Goal: Communication & Community: Answer question/provide support

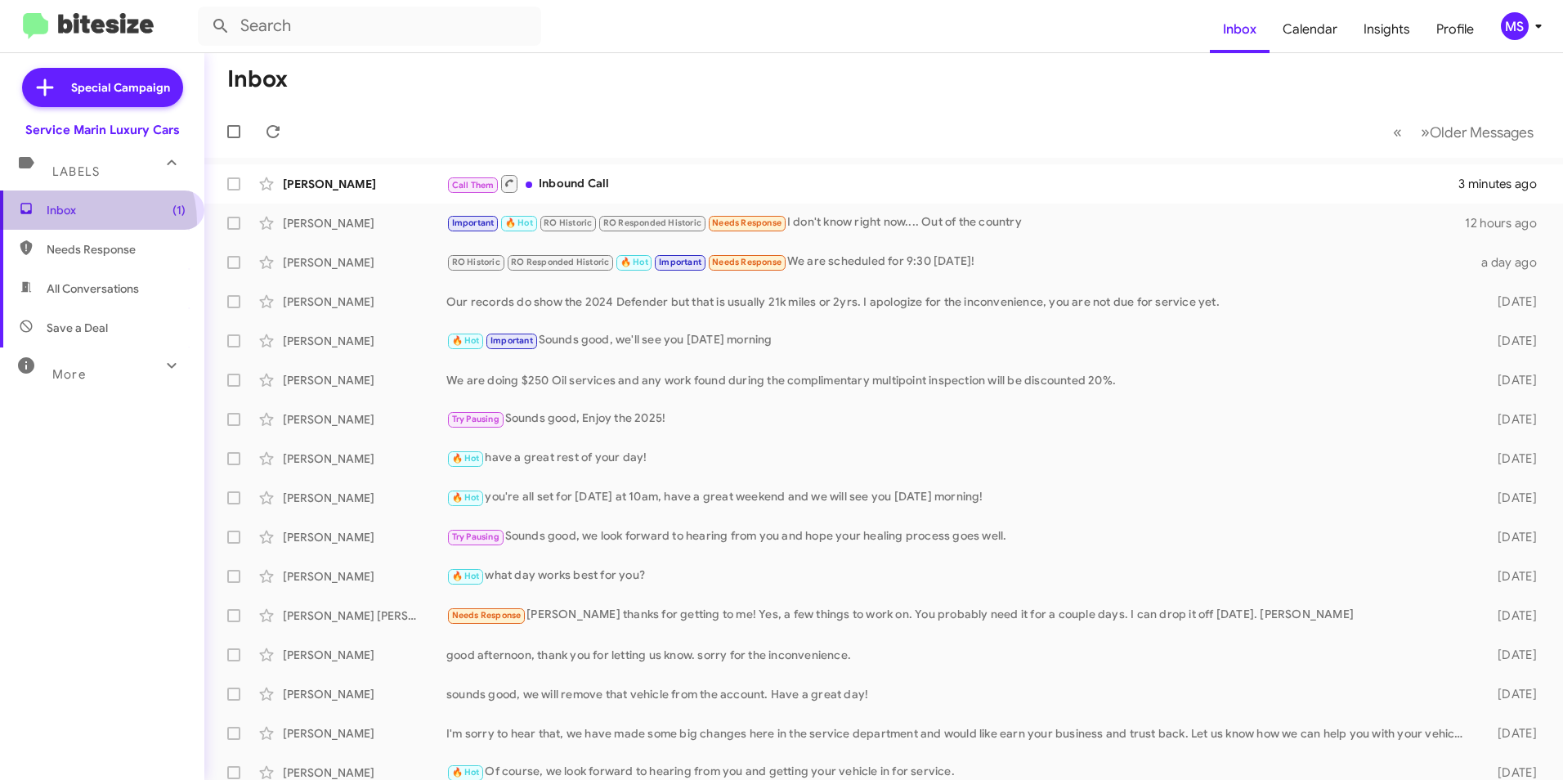
click at [83, 222] on span "Inbox (1)" at bounding box center [102, 210] width 204 height 39
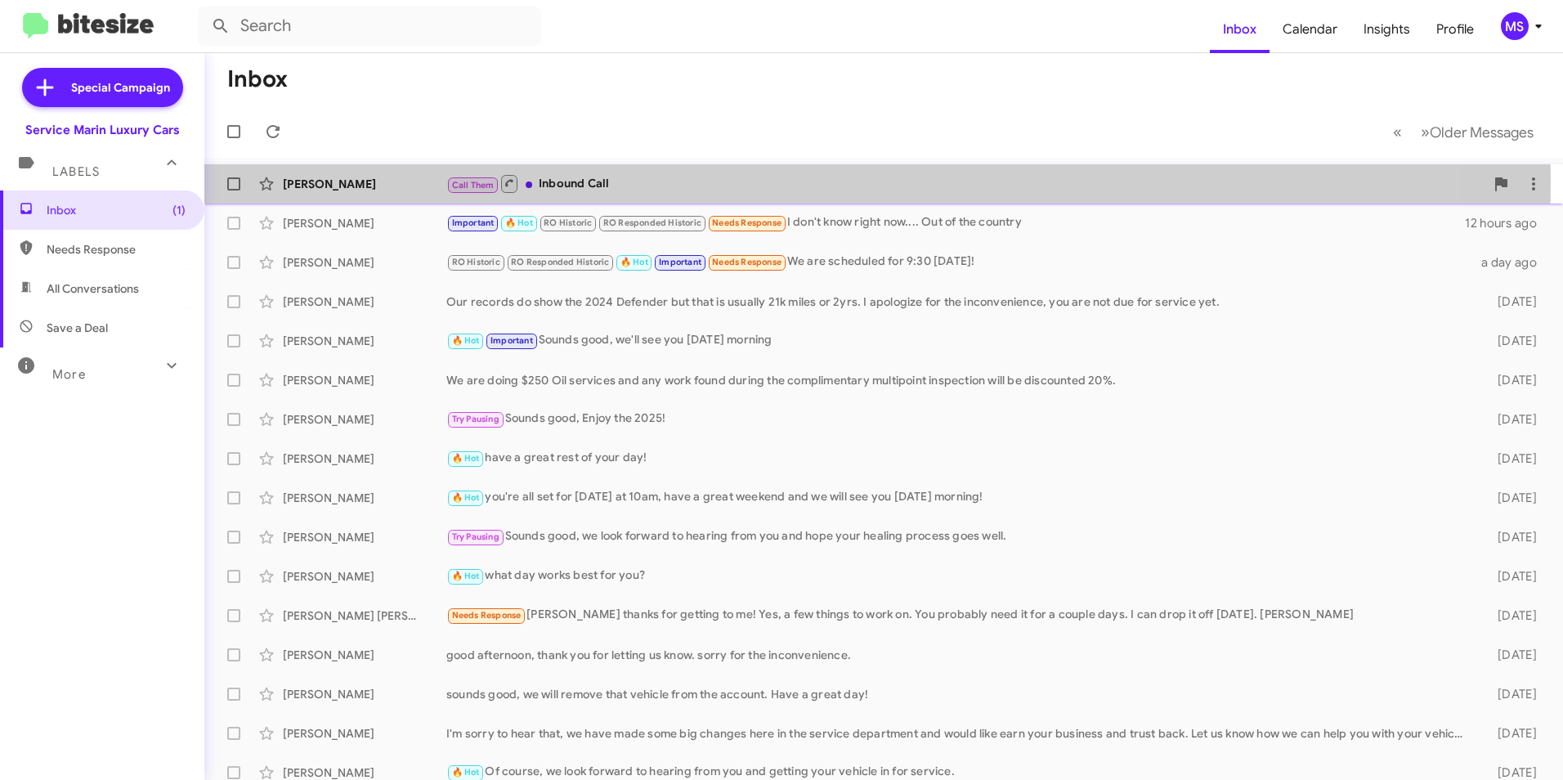
click at [675, 180] on div "Call Them Inbound Call" at bounding box center [965, 183] width 1038 height 20
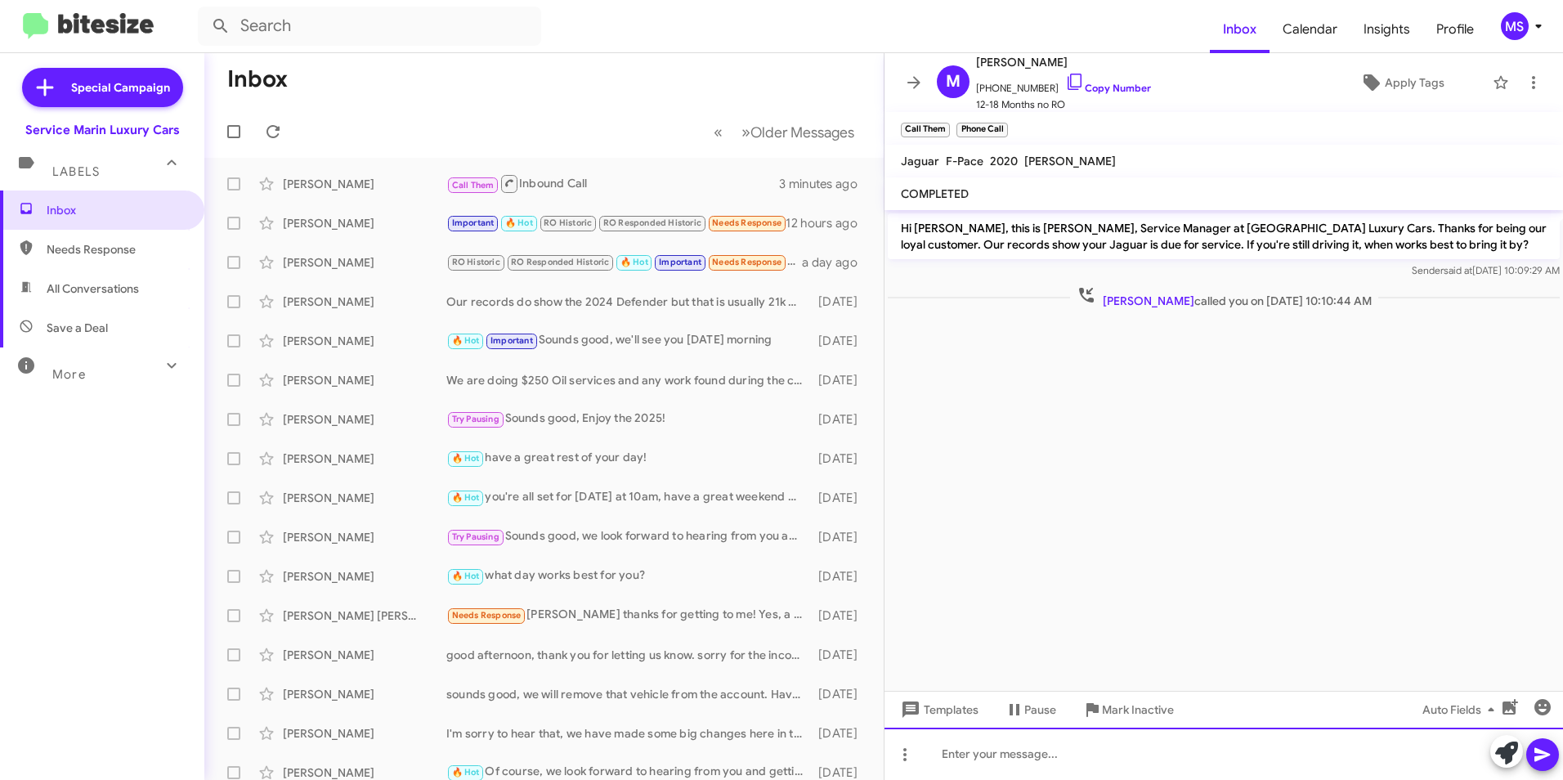
click at [967, 751] on div at bounding box center [1224, 754] width 679 height 52
click at [1324, 751] on div "Good morning, [PERSON_NAME], this is [PERSON_NAME] from [PERSON_NAME] Luxury Ca…" at bounding box center [1224, 754] width 679 height 52
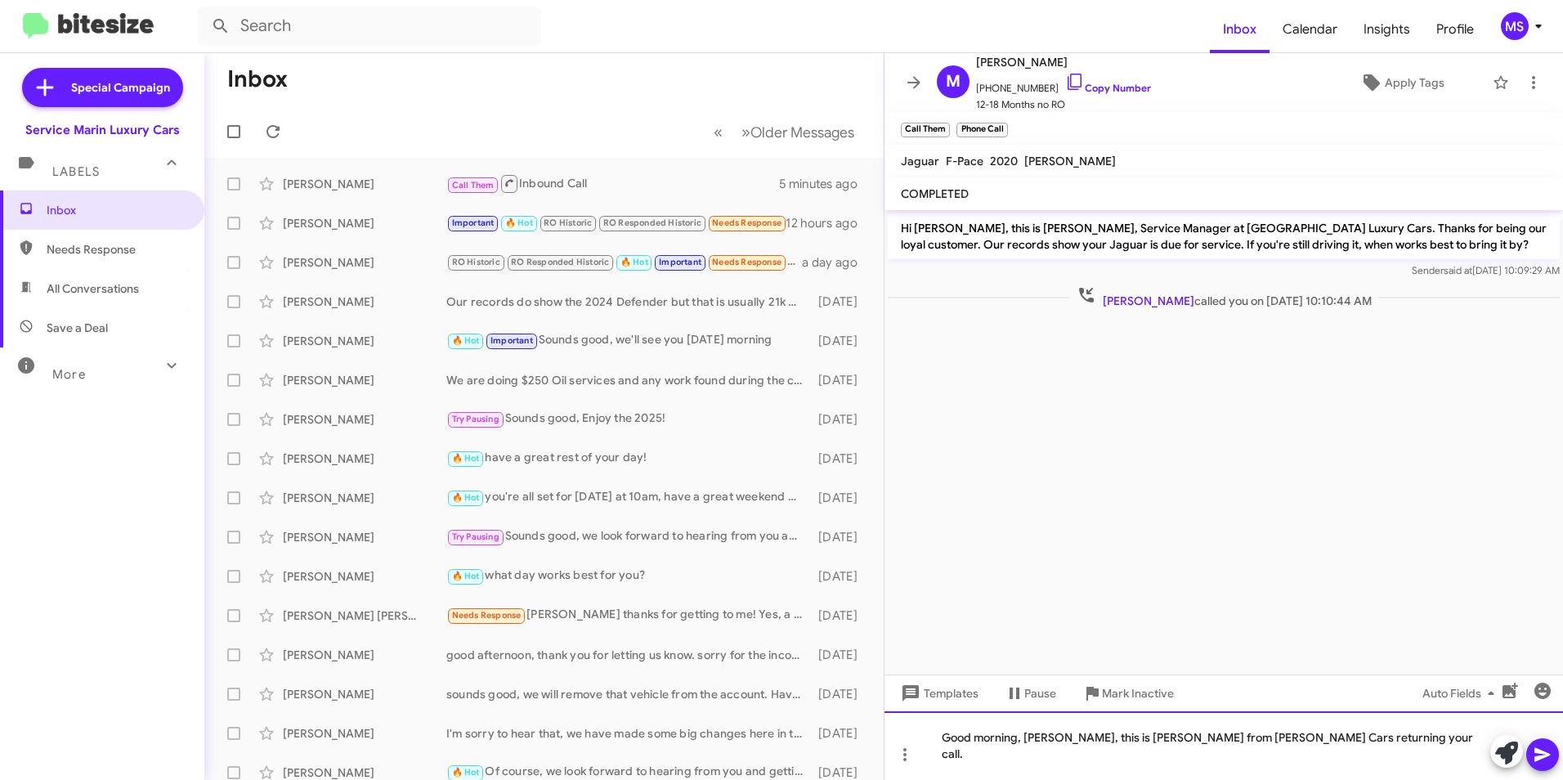
click at [1420, 759] on div "Good morning, [PERSON_NAME], this is [PERSON_NAME] from [PERSON_NAME] Cars retu…" at bounding box center [1224, 745] width 679 height 69
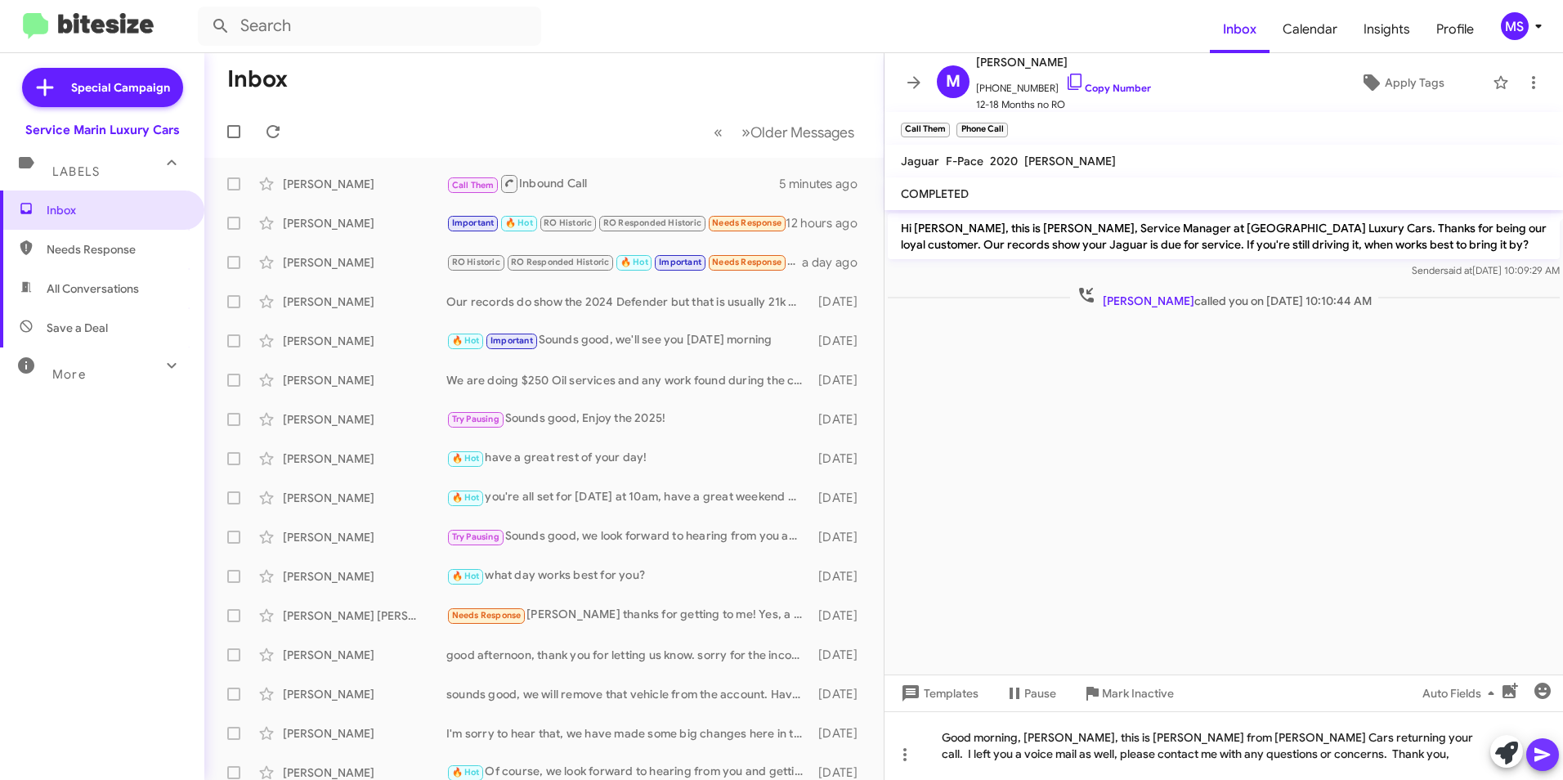
click at [1536, 756] on icon at bounding box center [1543, 755] width 16 height 14
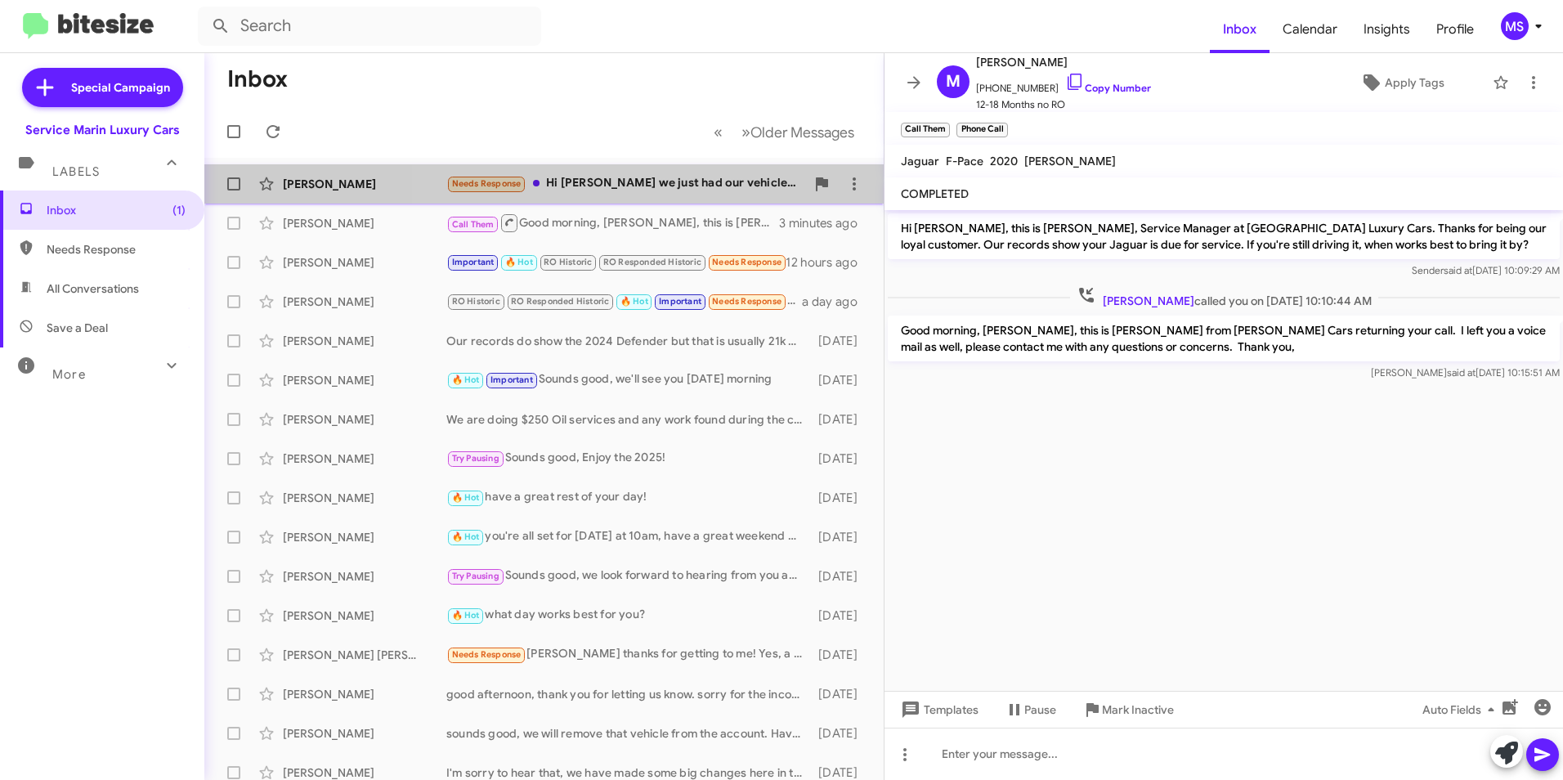
click at [692, 177] on div "Needs Response Hi [PERSON_NAME] we just had our vehicle serviced on 8/25. Is th…" at bounding box center [625, 183] width 359 height 19
